Goal: Check status: Check status

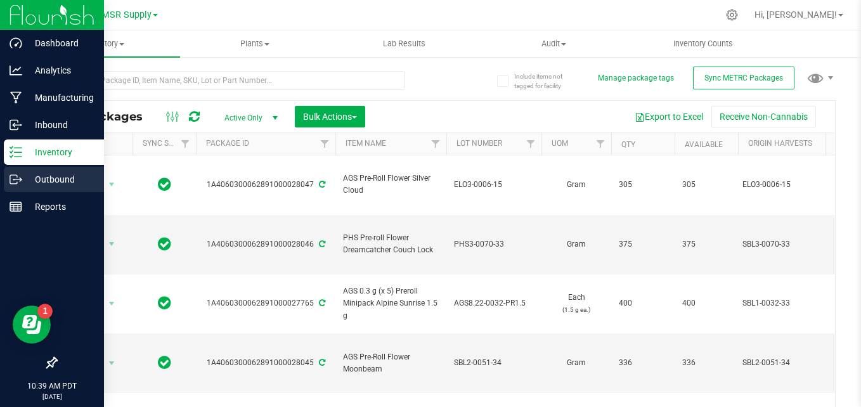
click at [36, 181] on p "Outbound" at bounding box center [60, 179] width 76 height 15
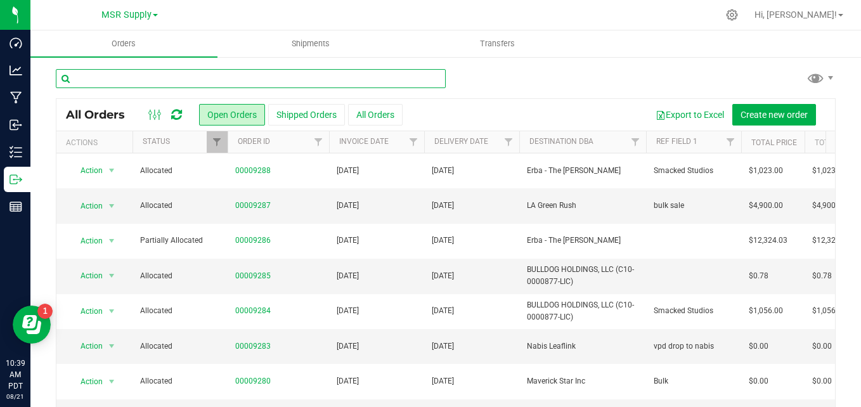
click at [278, 79] on input "text" at bounding box center [251, 78] width 390 height 19
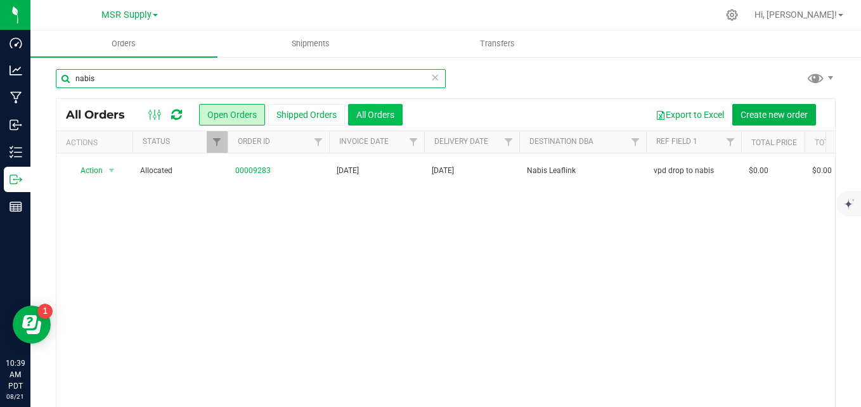
type input "nabis"
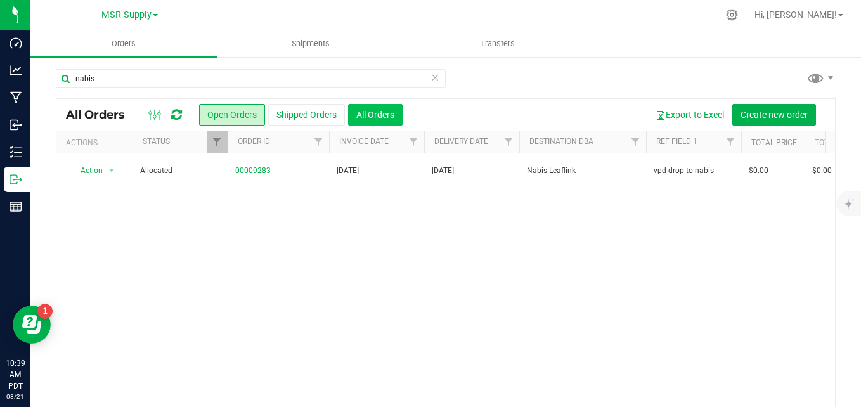
click at [386, 111] on button "All Orders" at bounding box center [375, 115] width 55 height 22
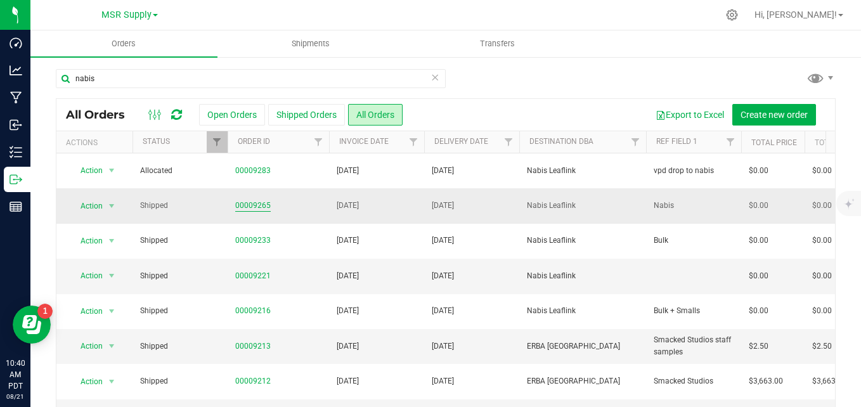
click at [257, 208] on link "00009265" at bounding box center [253, 206] width 36 height 12
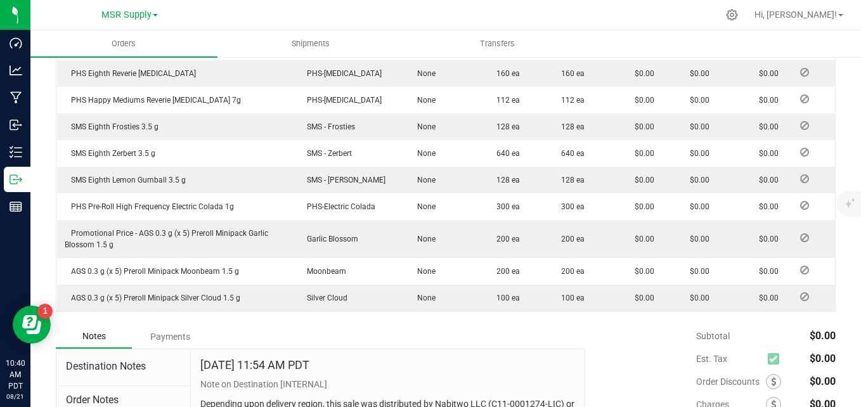
scroll to position [380, 0]
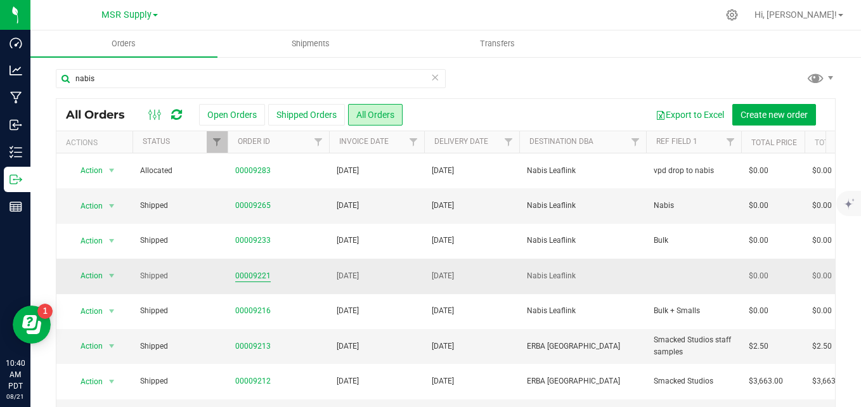
click at [256, 276] on link "00009221" at bounding box center [253, 276] width 36 height 12
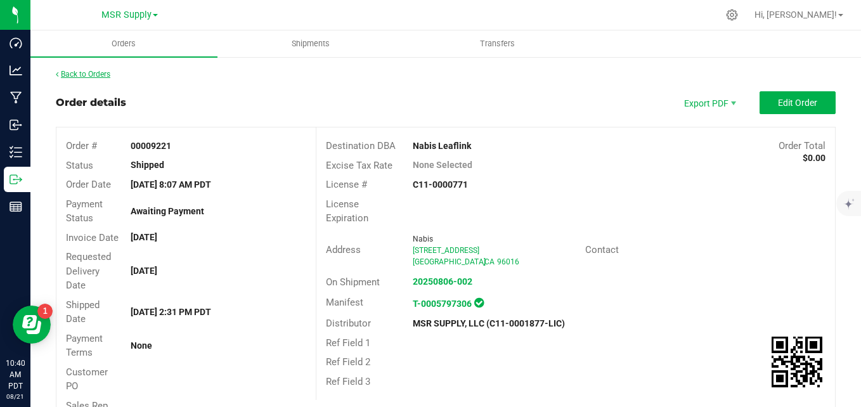
click at [88, 75] on link "Back to Orders" at bounding box center [83, 74] width 55 height 9
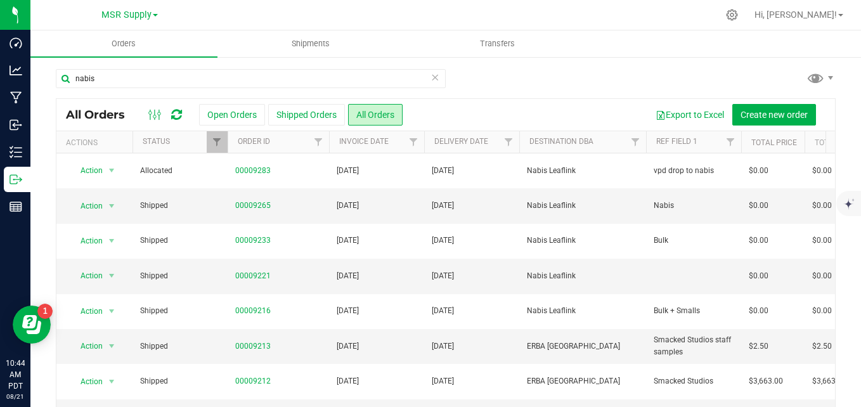
click at [431, 76] on icon at bounding box center [435, 76] width 9 height 15
